Goal: Task Accomplishment & Management: Use online tool/utility

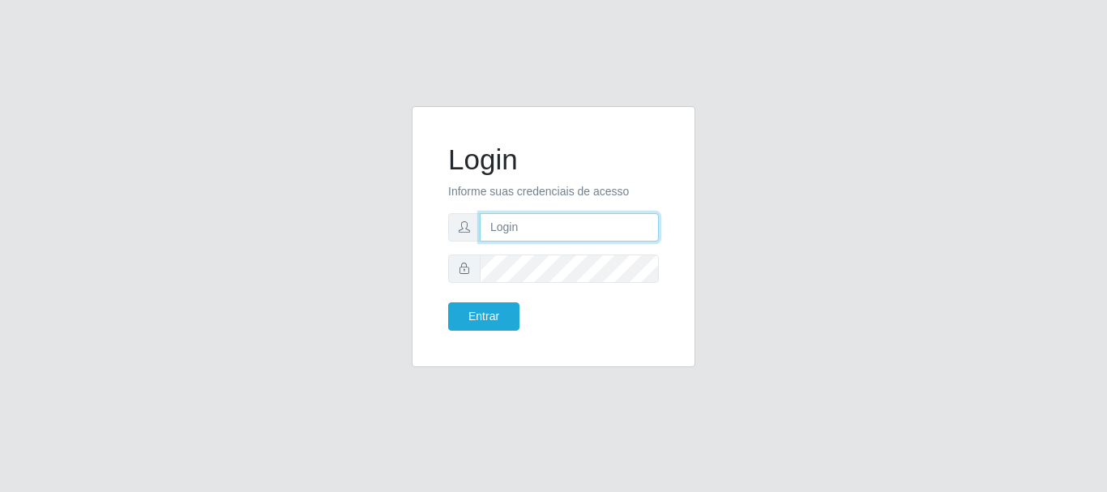
click at [541, 213] on input "text" at bounding box center [569, 227] width 179 height 28
type input "[EMAIL_ADDRESS][DOMAIN_NAME]"
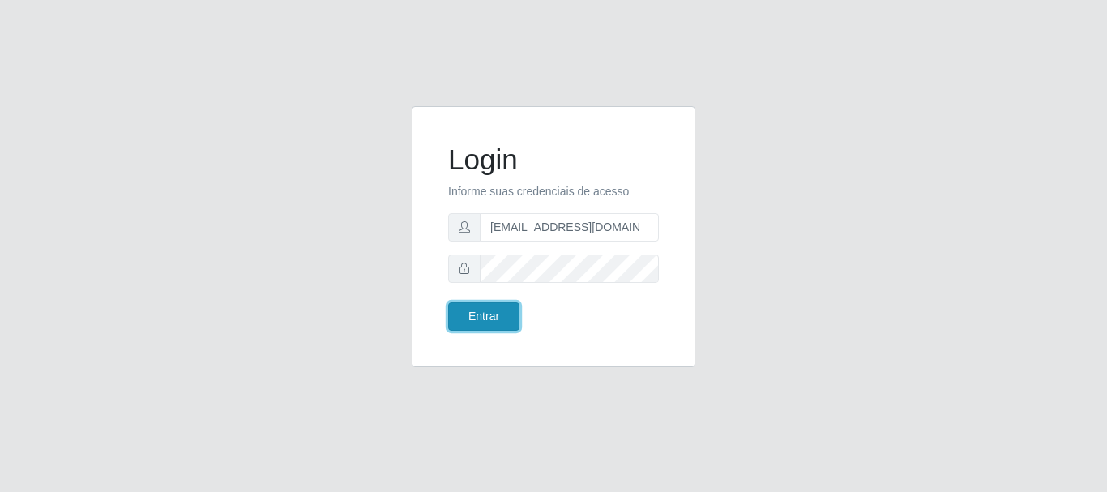
click at [508, 316] on button "Entrar" at bounding box center [483, 316] width 71 height 28
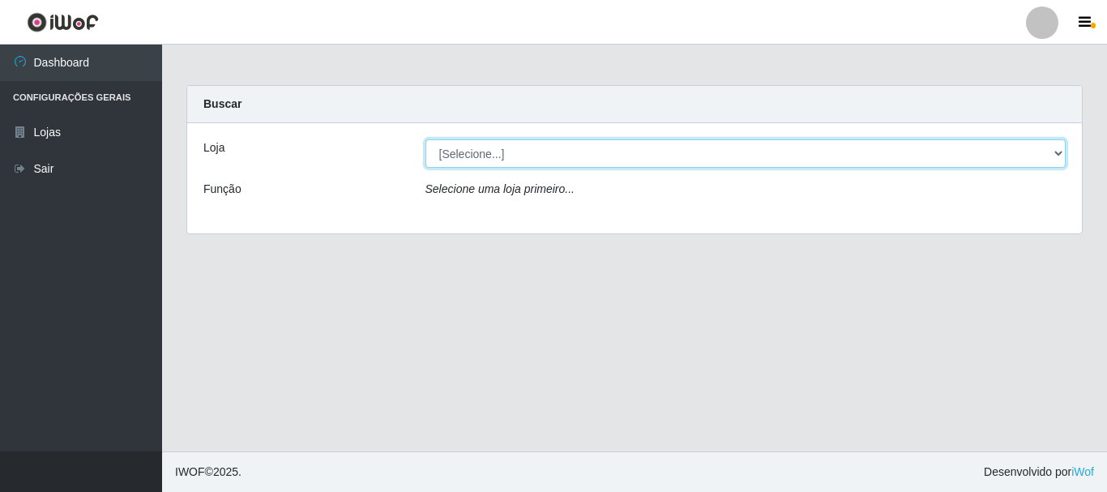
click at [425, 139] on select "[Selecione...] Super Show - [PERSON_NAME]" at bounding box center [745, 153] width 641 height 28
select select "120"
click option "Super Show - [PERSON_NAME]" at bounding box center [0, 0] width 0 height 0
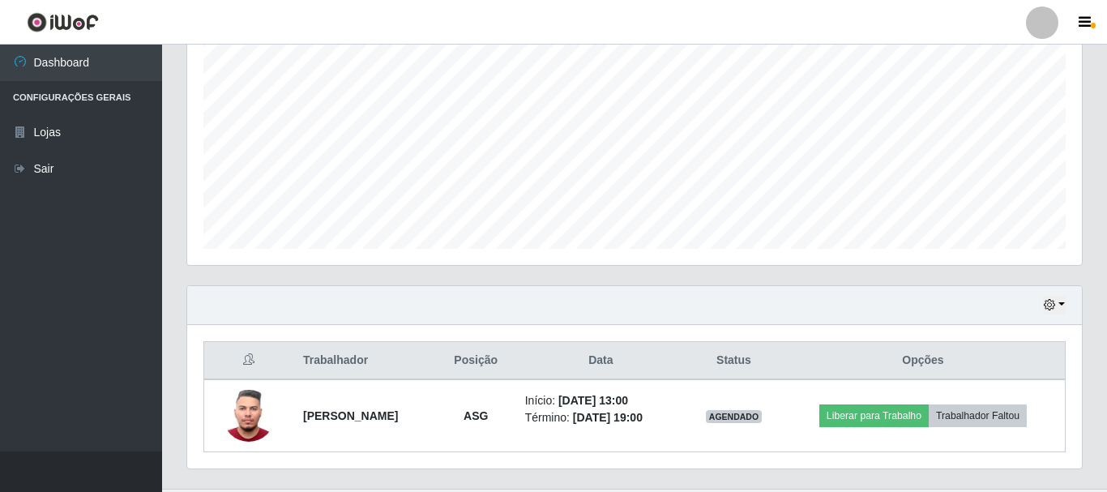
scroll to position [368, 0]
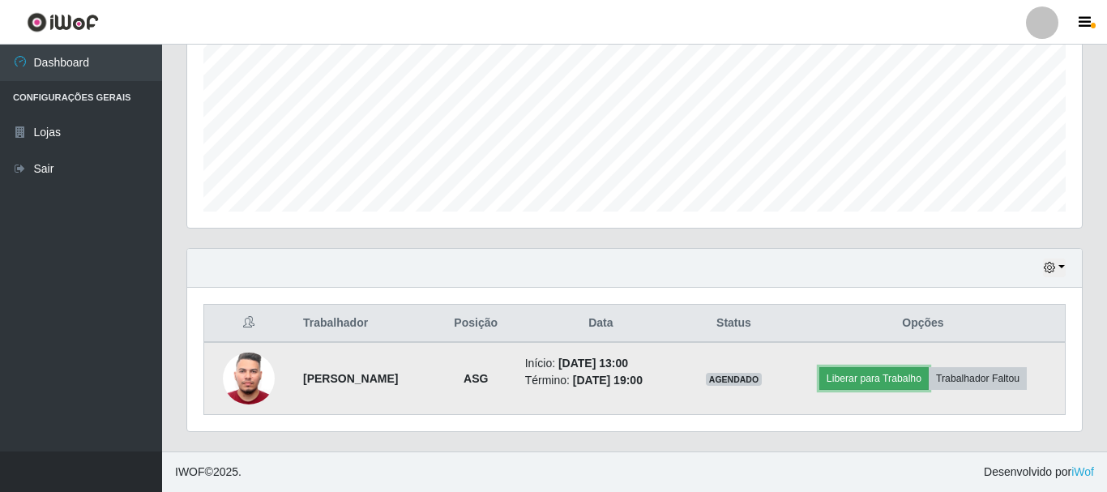
click at [890, 380] on button "Liberar para Trabalho" at bounding box center [873, 378] width 109 height 23
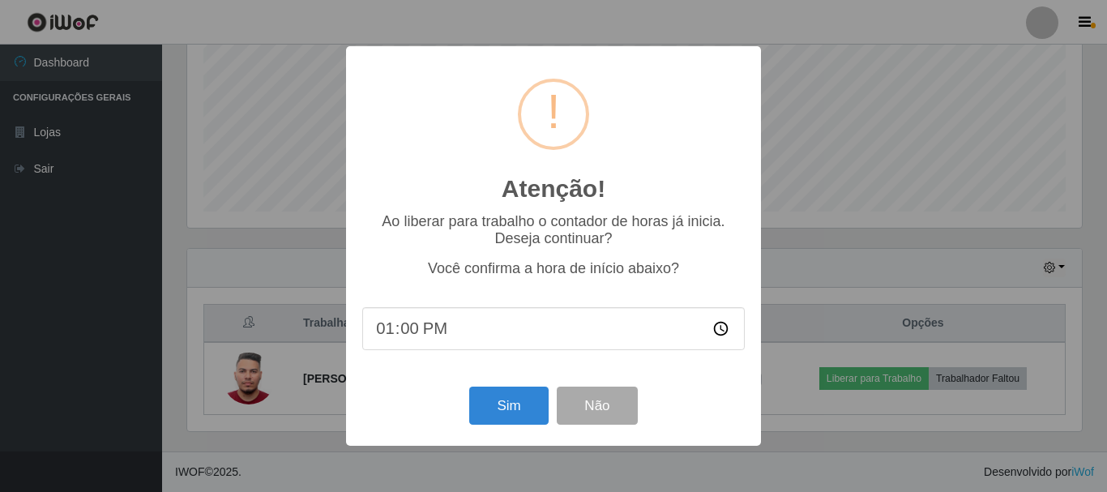
click at [878, 300] on div "Atenção! × Ao liberar para trabalho o contador de horas já inicia. Deseja conti…" at bounding box center [553, 246] width 1107 height 492
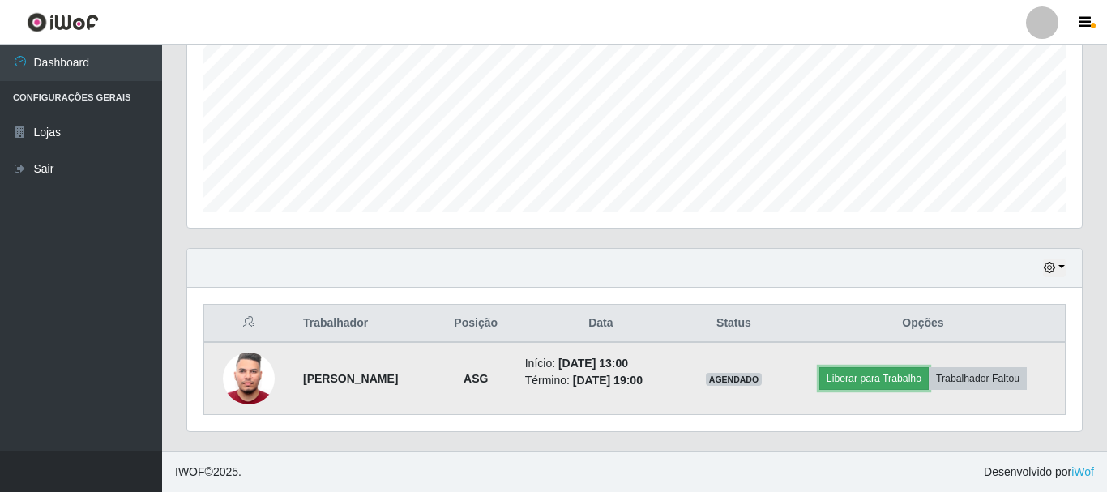
click at [913, 386] on button "Liberar para Trabalho" at bounding box center [873, 378] width 109 height 23
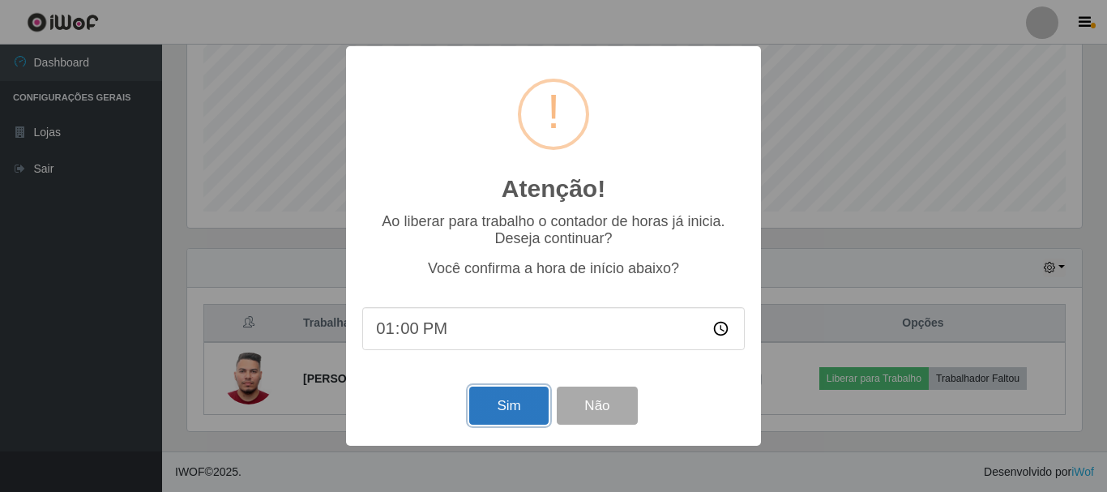
click at [520, 416] on button "Sim" at bounding box center [508, 405] width 79 height 38
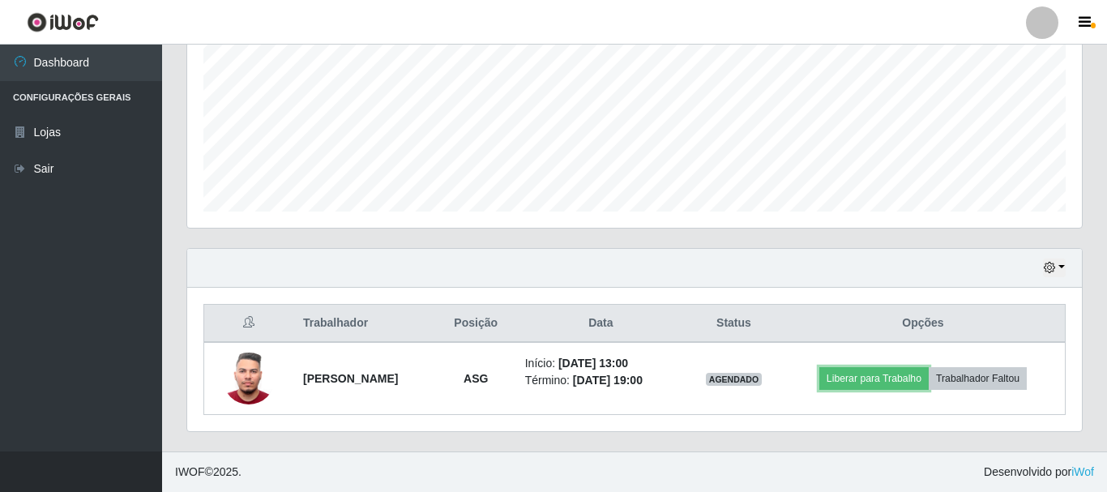
scroll to position [296, 0]
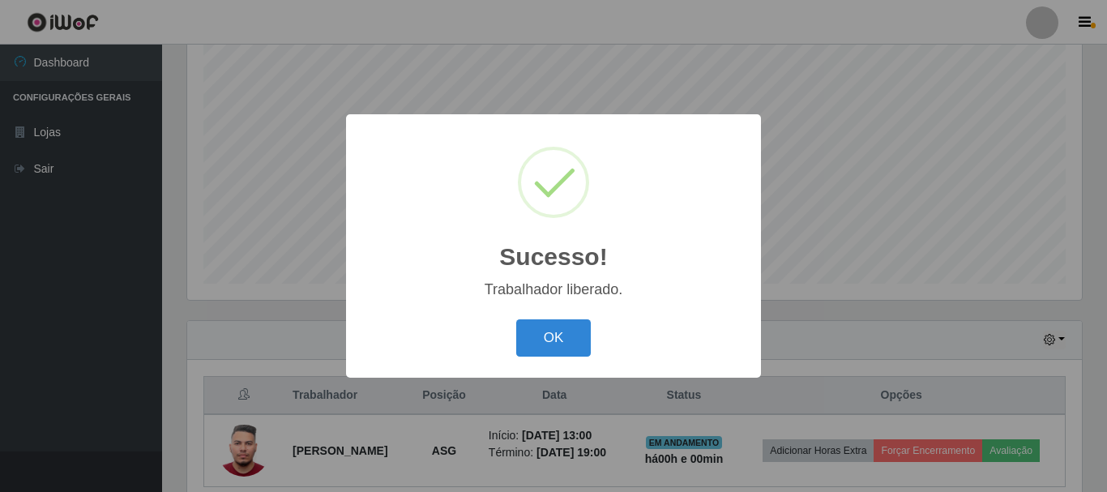
click at [561, 361] on div "OK Cancel" at bounding box center [553, 337] width 382 height 46
click at [562, 352] on button "OK" at bounding box center [553, 338] width 75 height 38
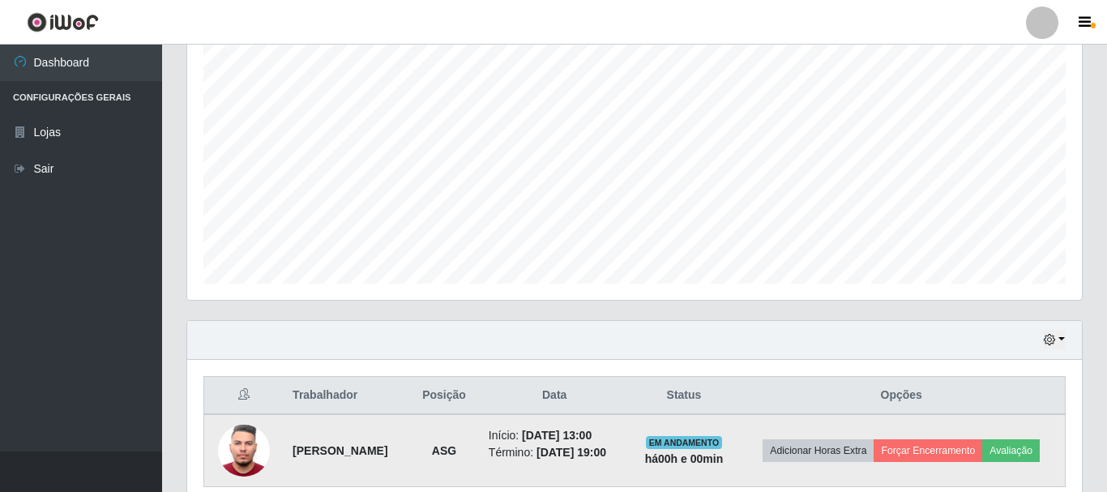
scroll to position [380, 0]
